Goal: Book appointment/travel/reservation

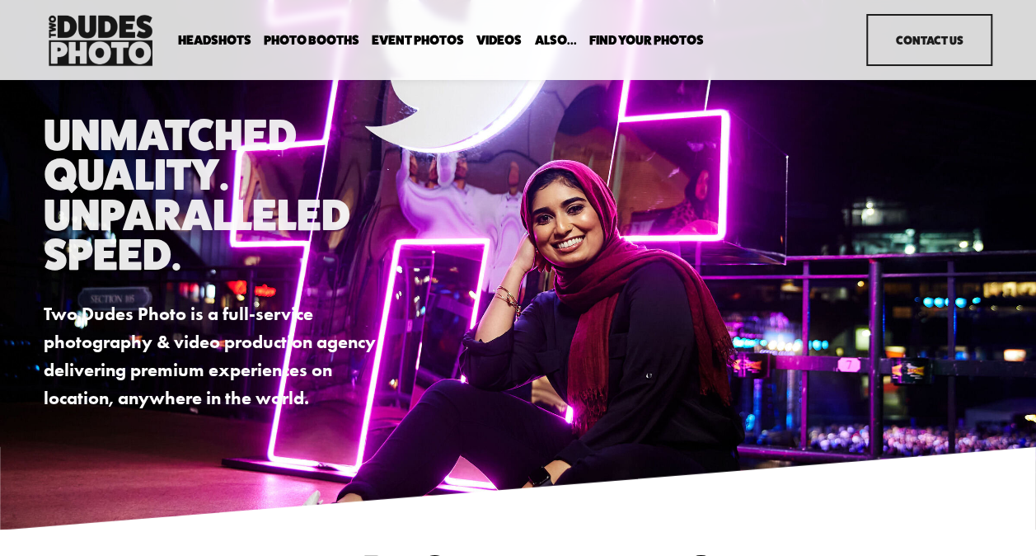
click at [0, 0] on span "Drop-In Headshot Sessions" at bounding box center [0, 0] width 0 height 0
